Goal: Task Accomplishment & Management: Use online tool/utility

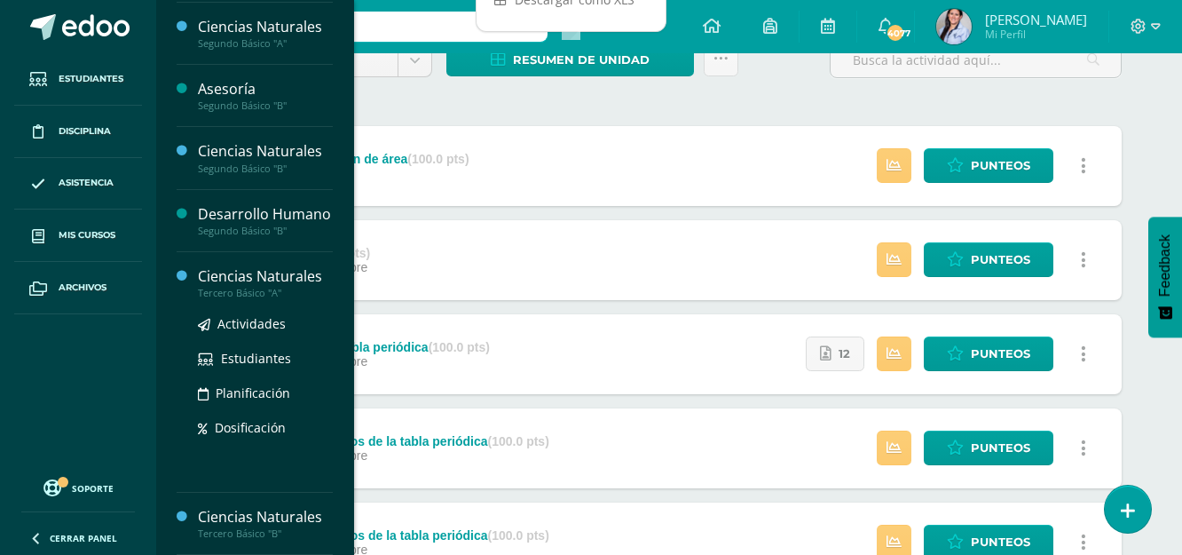
scroll to position [177, 0]
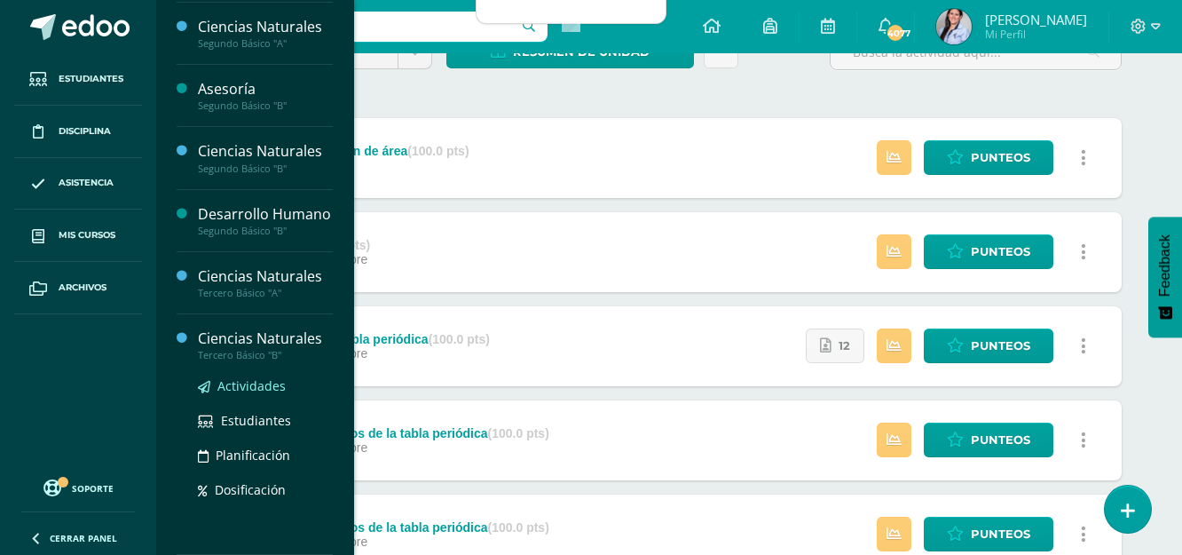
click at [256, 388] on span "Actividades" at bounding box center [251, 385] width 68 height 17
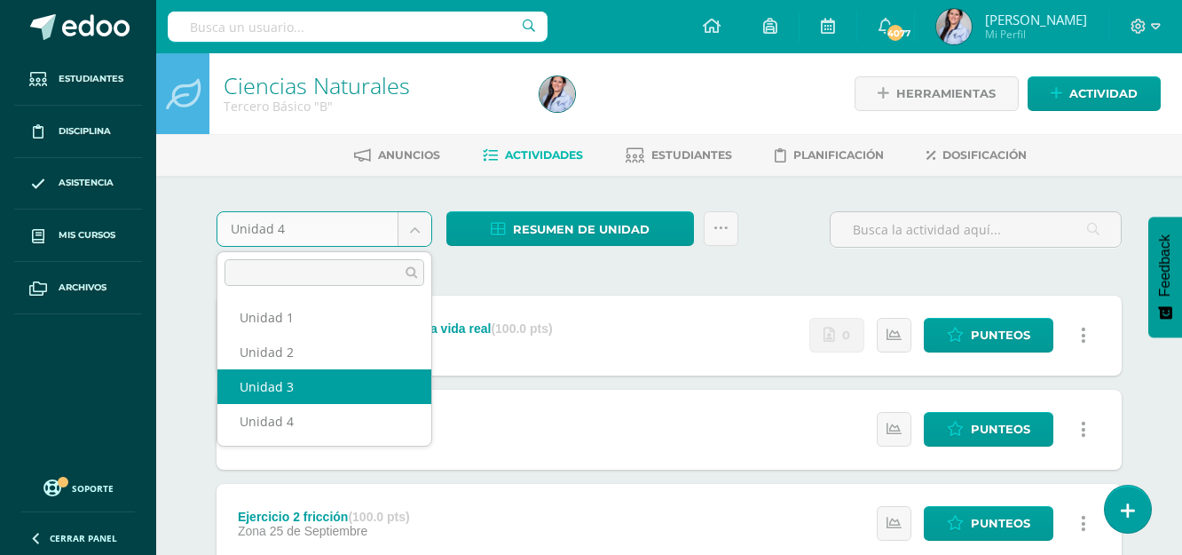
select select "Unidad 3"
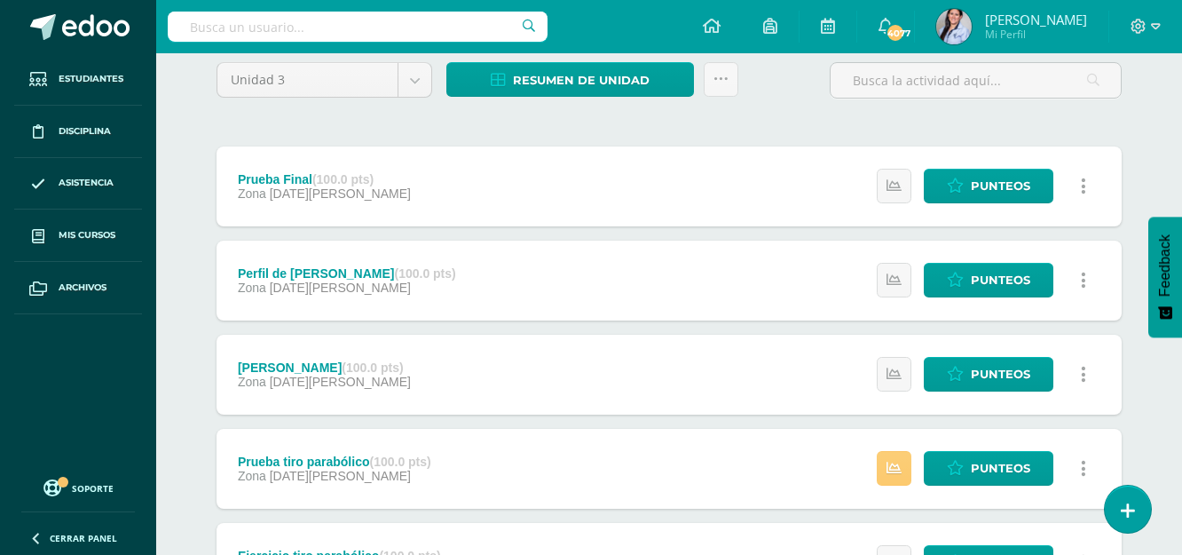
scroll to position [180, 0]
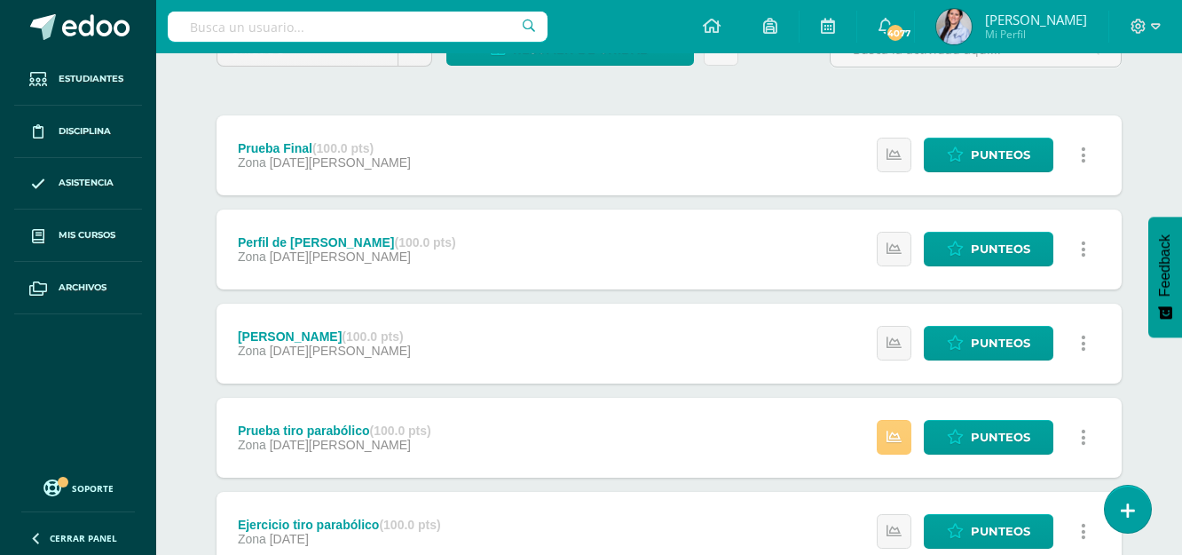
click at [1078, 352] on link at bounding box center [1083, 343] width 35 height 35
click at [309, 343] on span "01 de Agosto" at bounding box center [340, 350] width 141 height 14
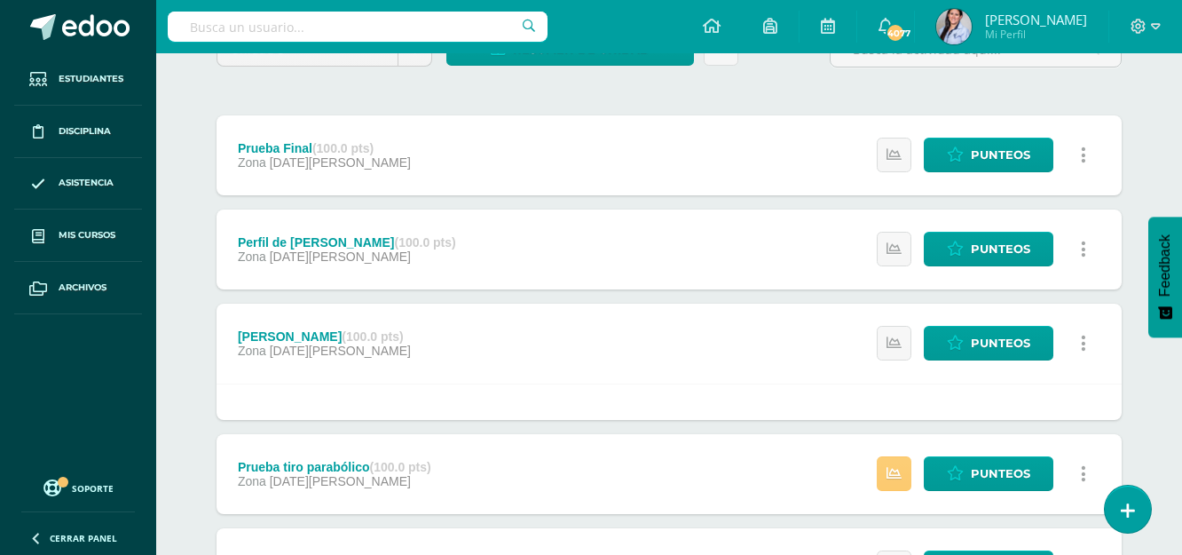
click at [311, 335] on div "Leyes de Newton (100.0 pts)" at bounding box center [324, 336] width 173 height 14
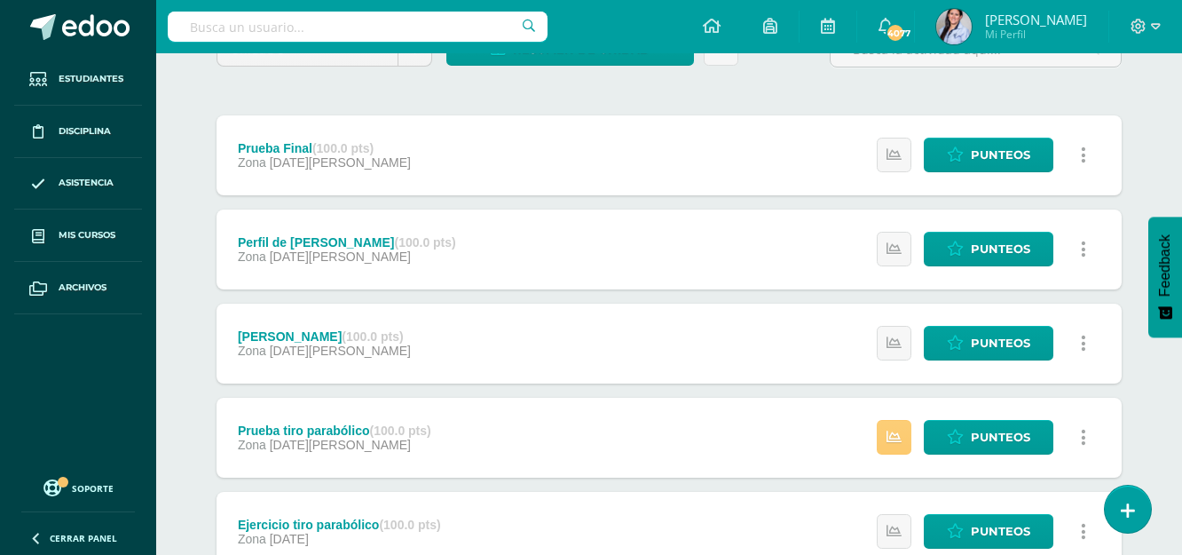
click at [311, 335] on div "Leyes de Newton (100.0 pts)" at bounding box center [324, 336] width 173 height 14
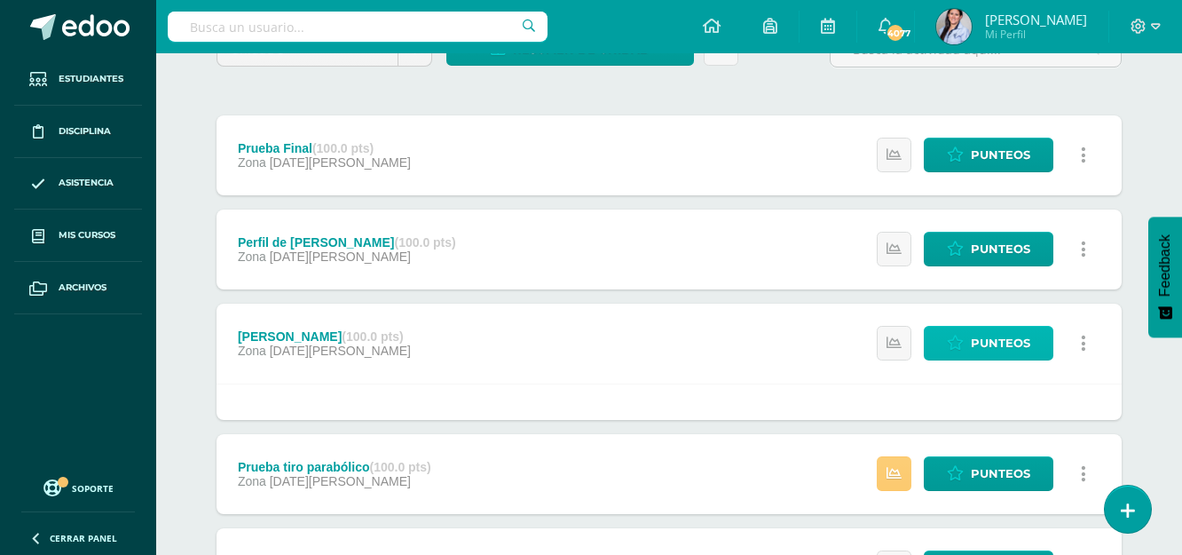
click at [1008, 333] on span "Punteos" at bounding box center [1000, 343] width 59 height 33
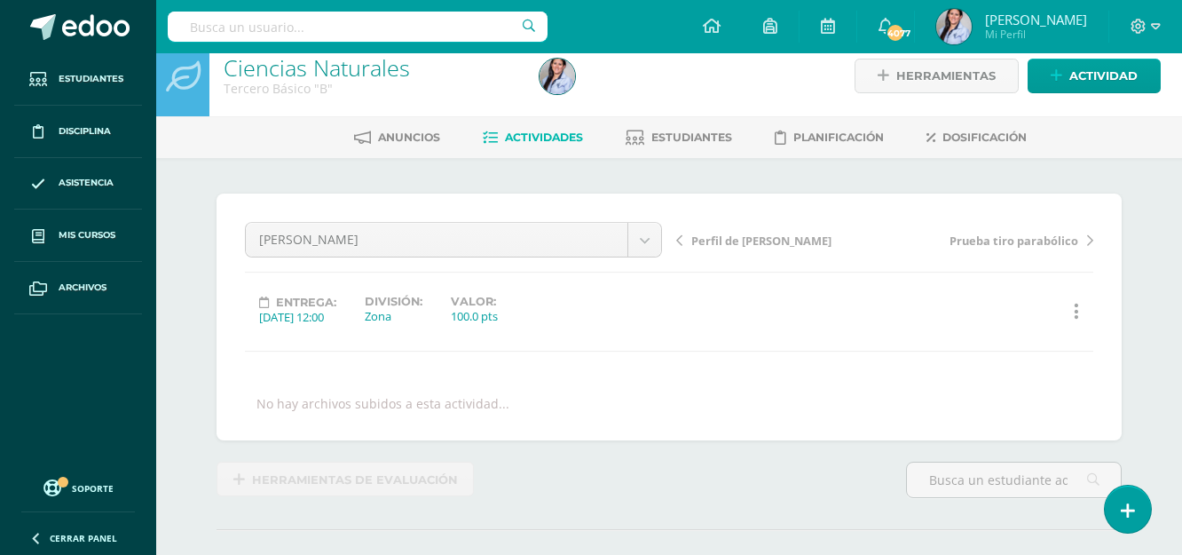
scroll to position [3, 0]
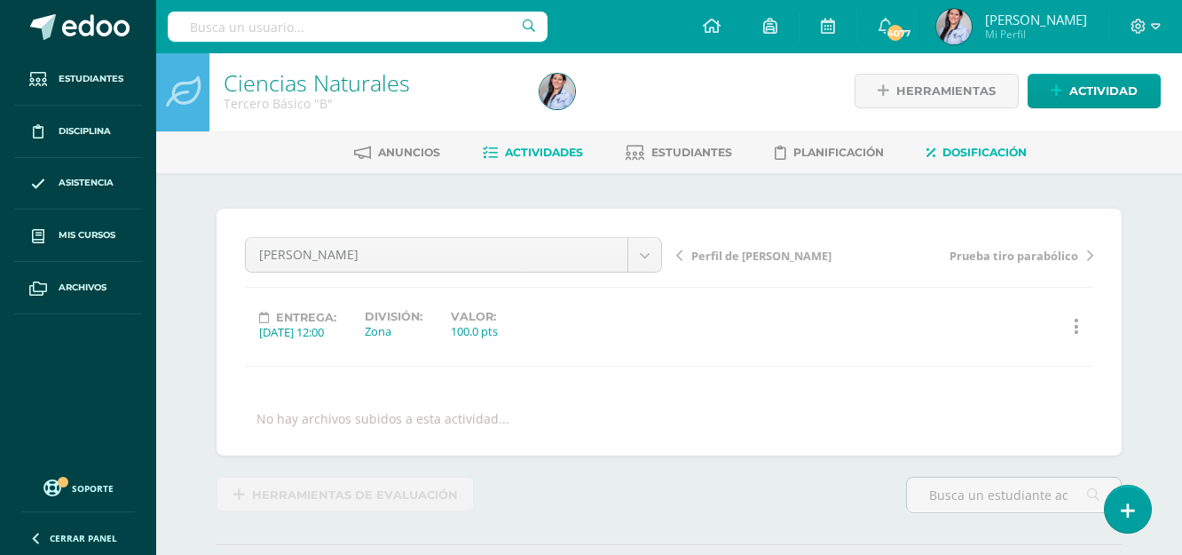
click at [947, 154] on span "Dosificación" at bounding box center [984, 152] width 84 height 13
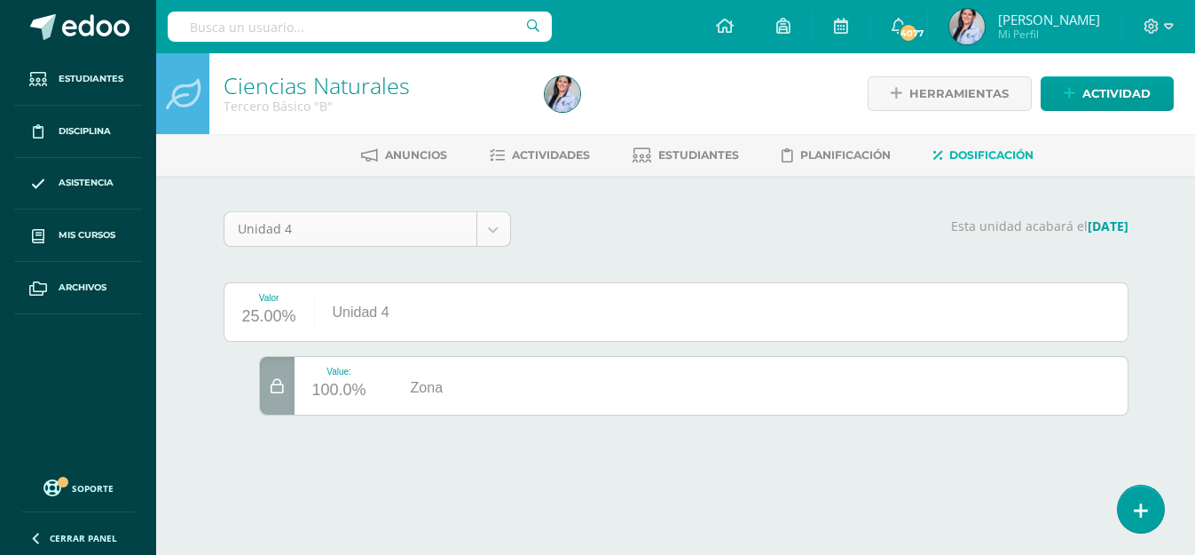
click at [478, 236] on body "Estudiantes Disciplina Asistencia Mis cursos Archivos Soporte Ayuda Reportar un…" at bounding box center [597, 232] width 1195 height 465
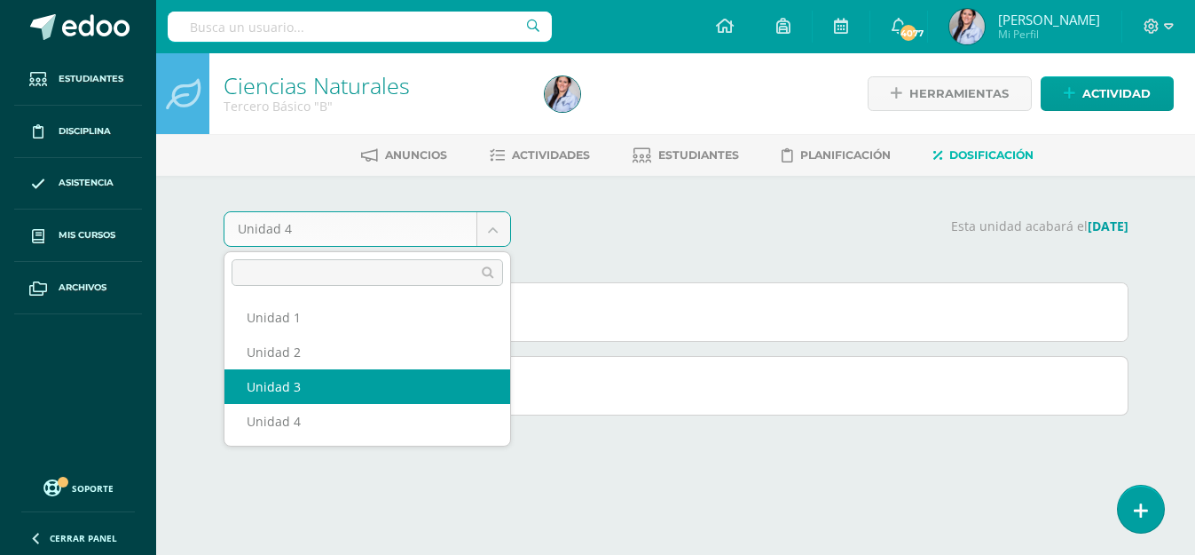
select select "Unidad 3"
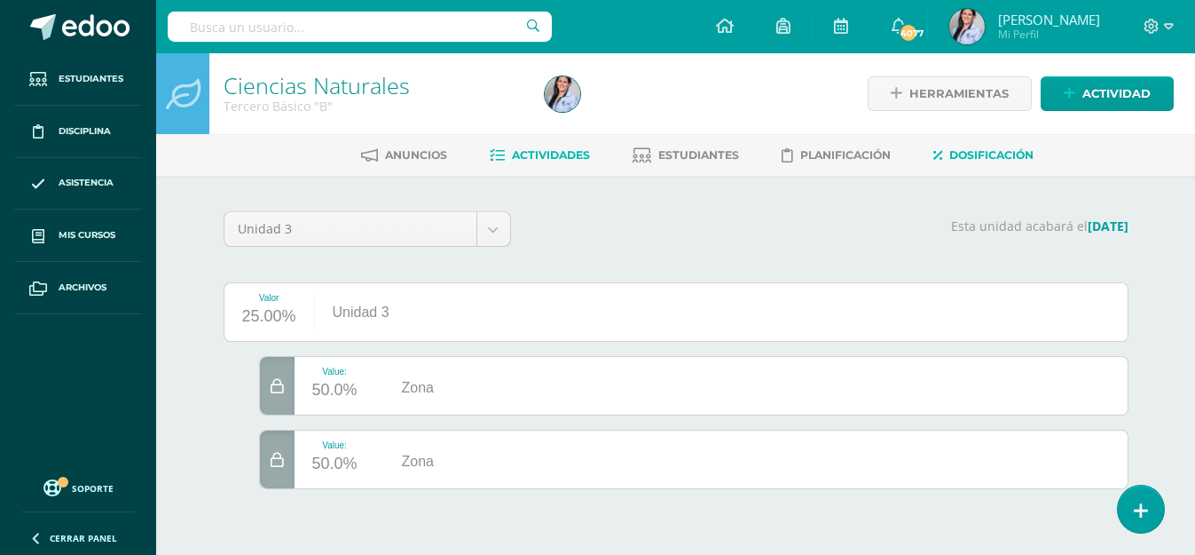
click at [563, 152] on span "Actividades" at bounding box center [551, 154] width 78 height 13
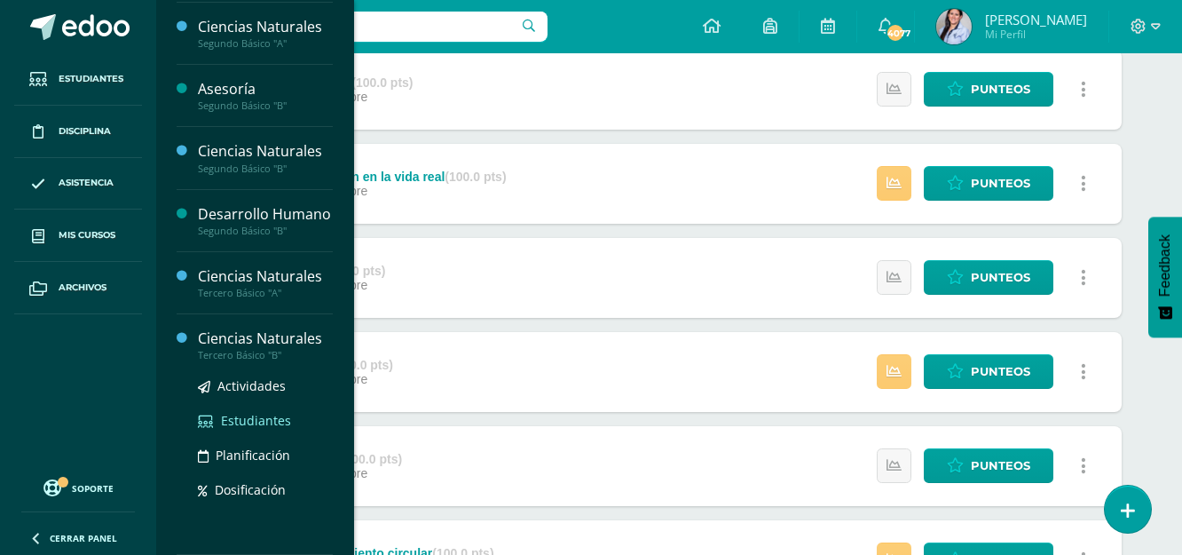
scroll to position [532, 0]
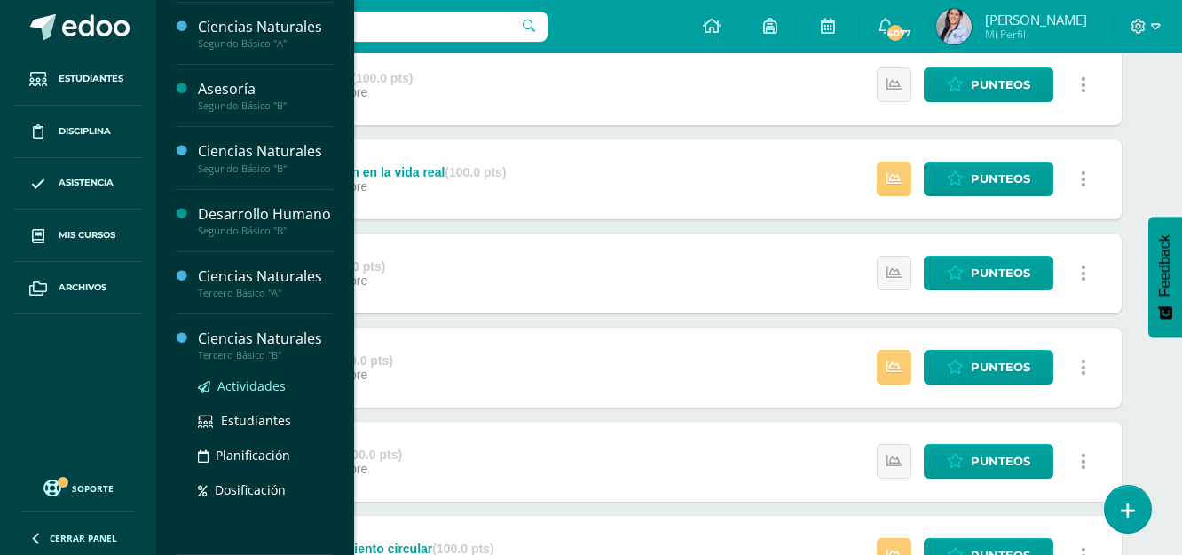
click at [267, 382] on span "Actividades" at bounding box center [251, 385] width 68 height 17
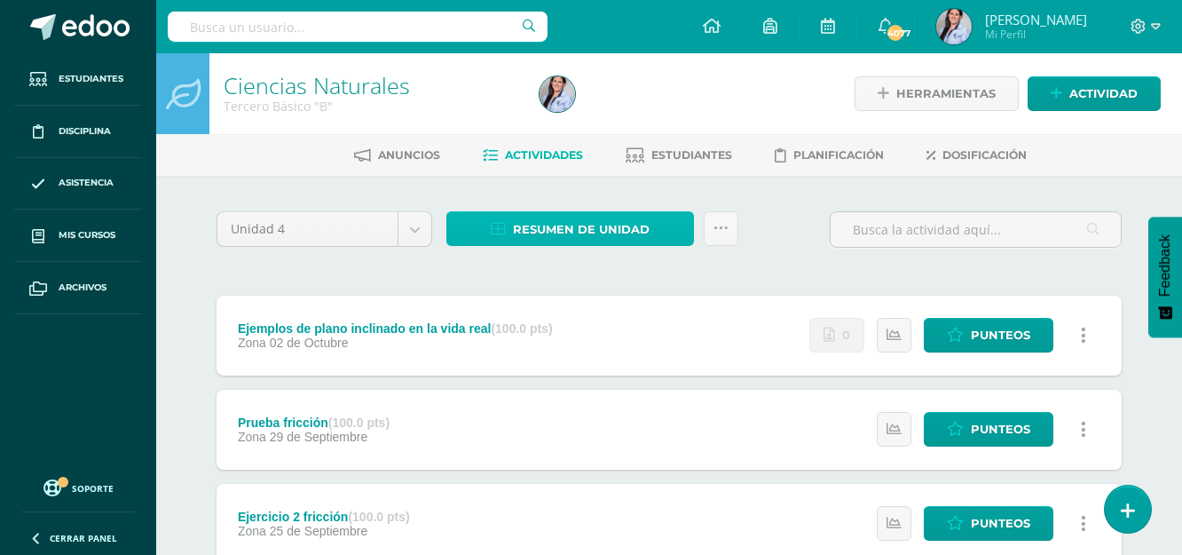
click at [563, 229] on span "Resumen de unidad" at bounding box center [581, 229] width 137 height 33
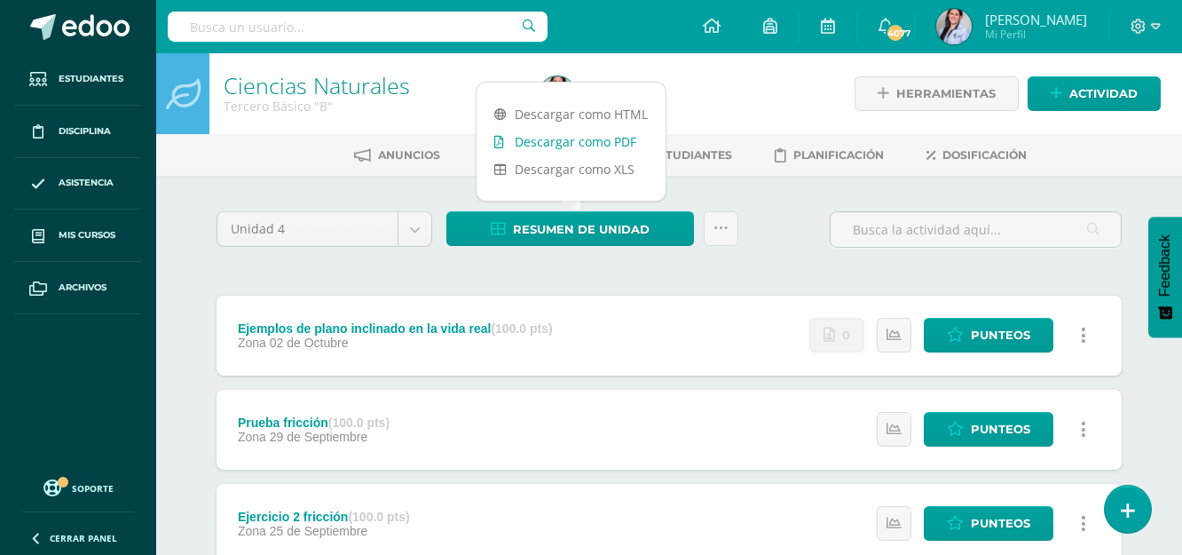
click at [571, 142] on link "Descargar como PDF" at bounding box center [570, 142] width 189 height 28
